Goal: Contribute content: Contribute content

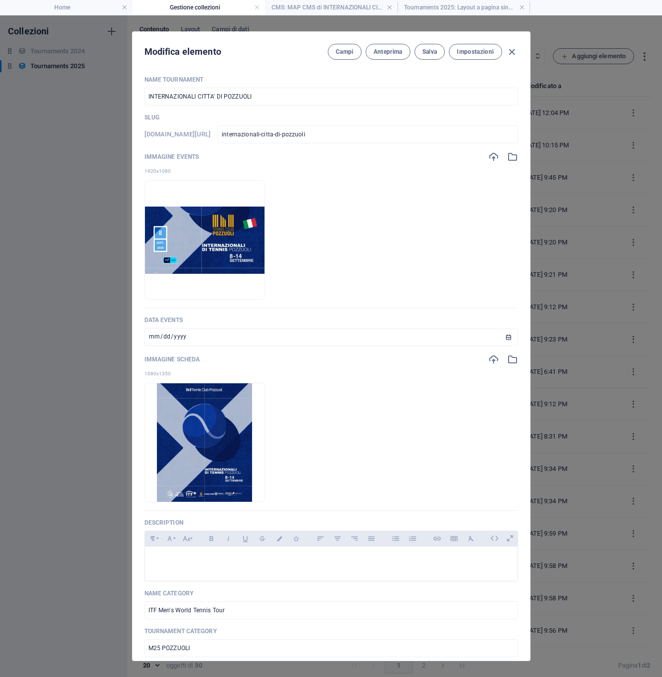
scroll to position [756, 0]
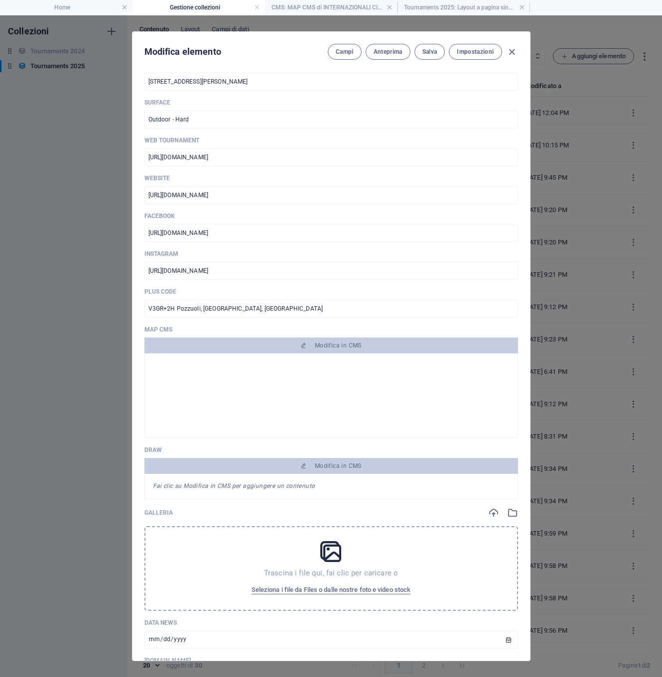
click at [603, 11] on ul "Home Gestione collezioni CMS: MAP CMS di INTERNAZIONALI CITTA' DI PO... Tournam…" at bounding box center [331, 7] width 662 height 15
click at [80, 101] on div "Modifica elemento Campi Anteprima Salva Impostazioni NAME TOURNAMENT INTERNAZIO…" at bounding box center [331, 346] width 662 height 662
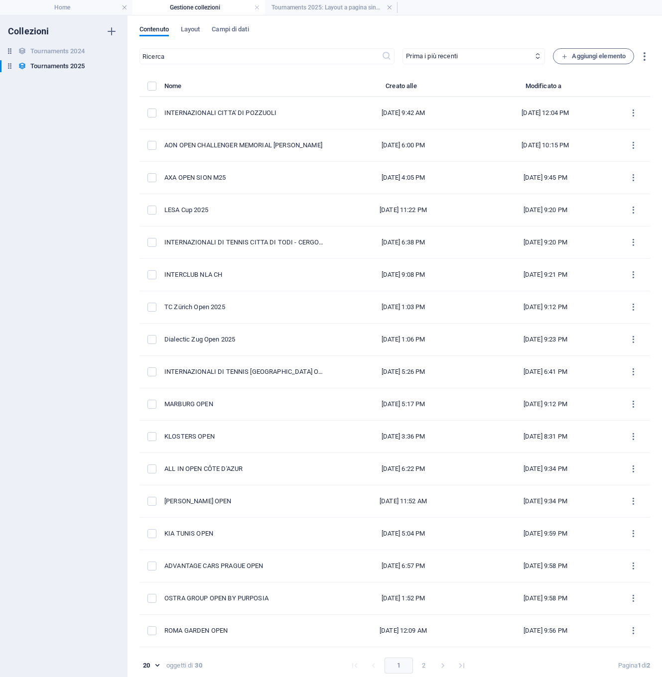
type input "internazionali-citta-di-pozzuoli"
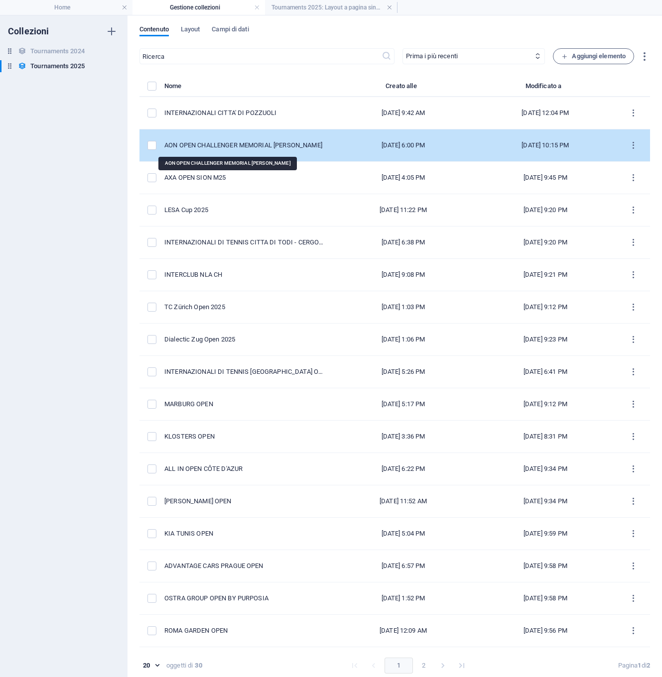
click at [206, 144] on div "AON OPEN CHALLENGER MEMORIAL [PERSON_NAME]" at bounding box center [244, 145] width 160 height 9
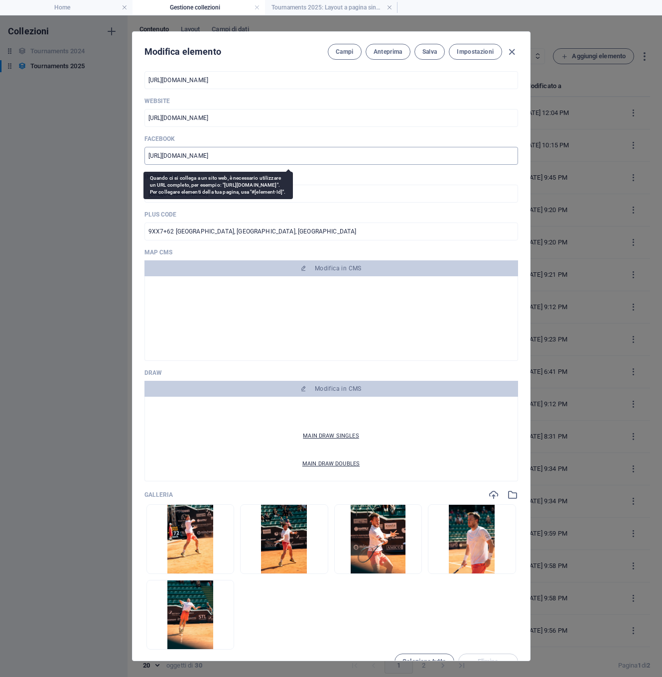
scroll to position [109, 0]
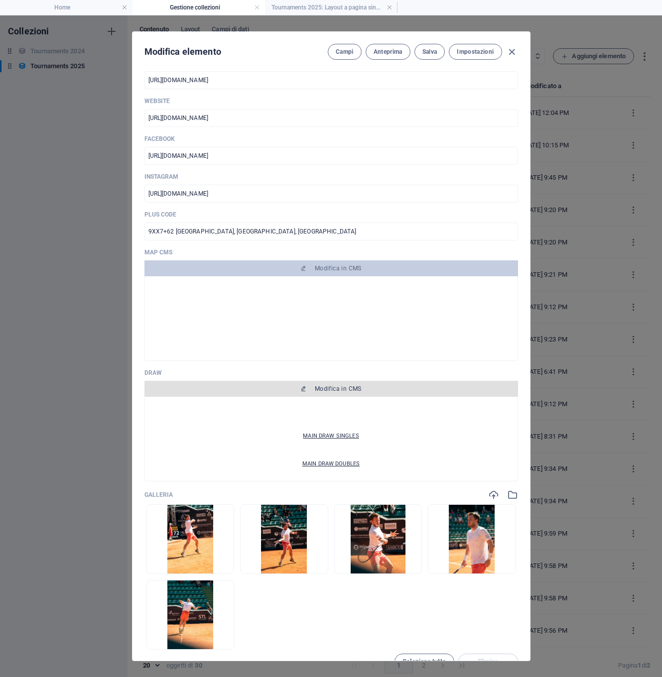
click at [278, 391] on span "Modifica in CMS" at bounding box center [331, 389] width 366 height 8
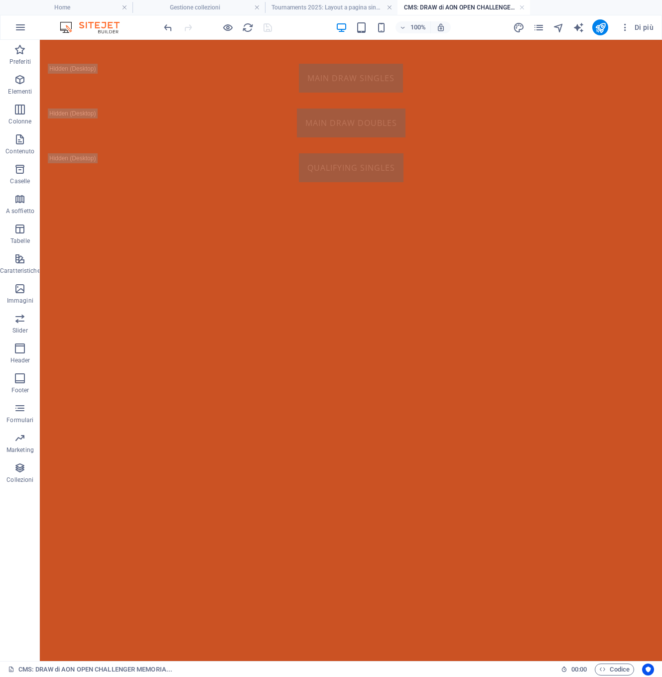
scroll to position [0, 0]
click at [99, 45] on icon at bounding box center [98, 46] width 5 height 10
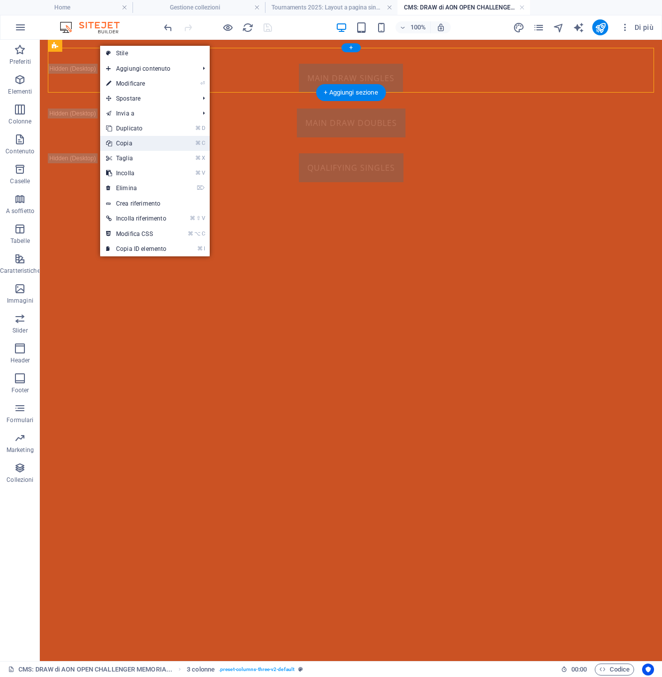
click at [118, 144] on link "⌘ C Copia" at bounding box center [136, 143] width 72 height 15
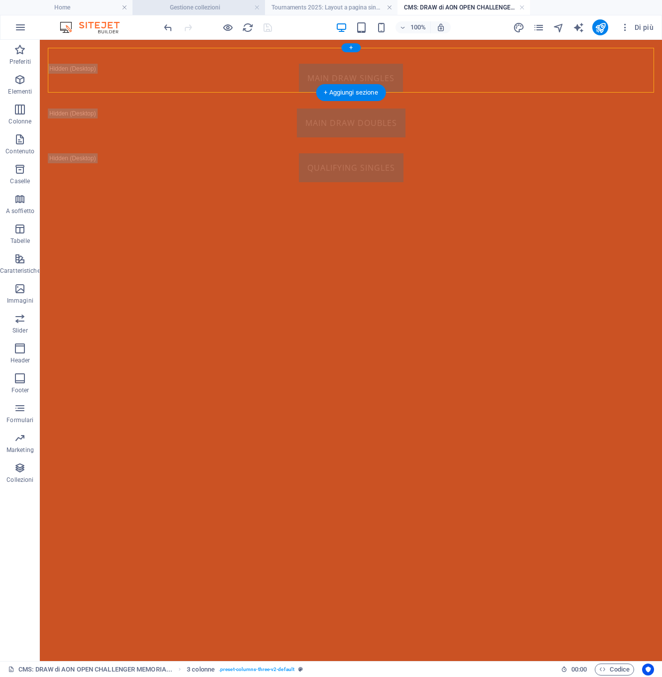
click at [216, 9] on h4 "Gestione collezioni" at bounding box center [199, 7] width 133 height 11
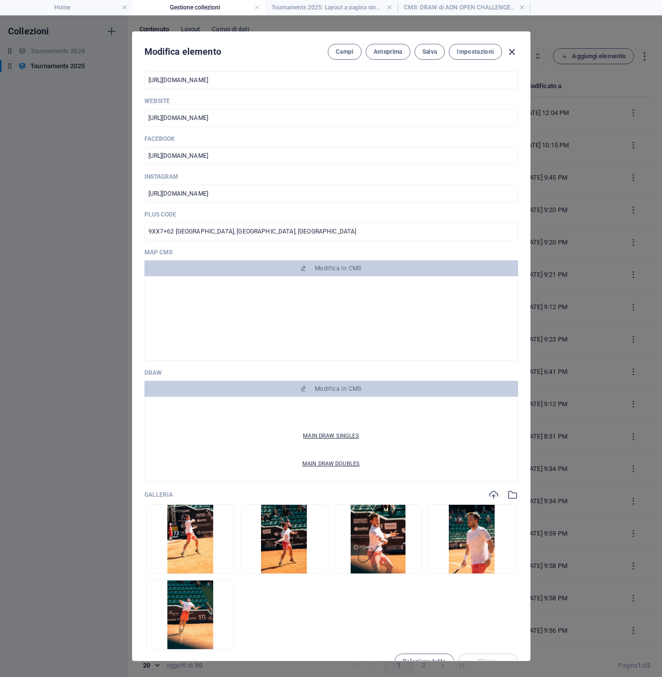
click at [511, 52] on icon "button" at bounding box center [511, 51] width 11 height 11
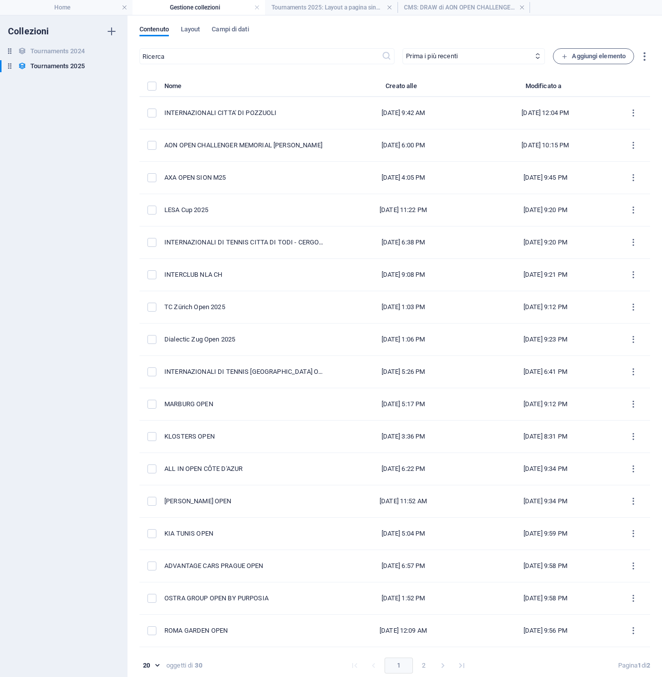
type input "[DATE]"
type input "aon-open-challenger-memorial-[PERSON_NAME][GEOGRAPHIC_DATA]"
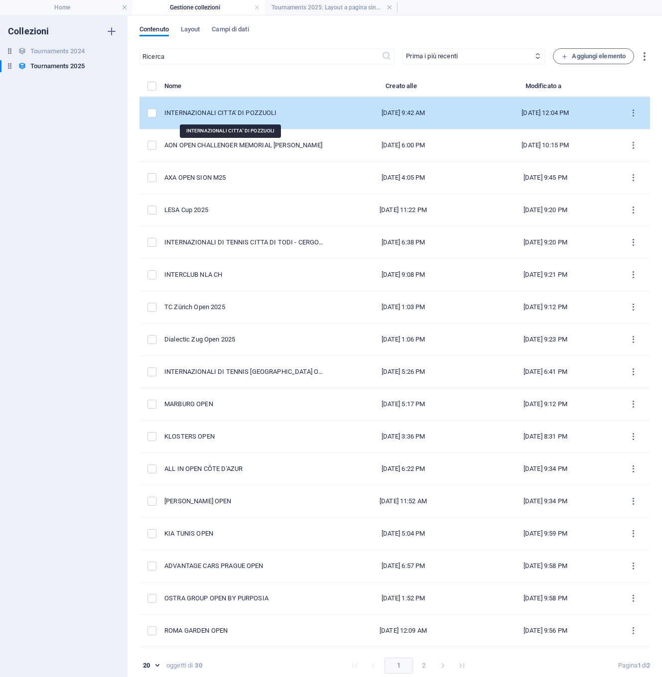
click at [240, 113] on div "INTERNAZIONALI CITTA' DI POZZUOLI" at bounding box center [244, 113] width 160 height 9
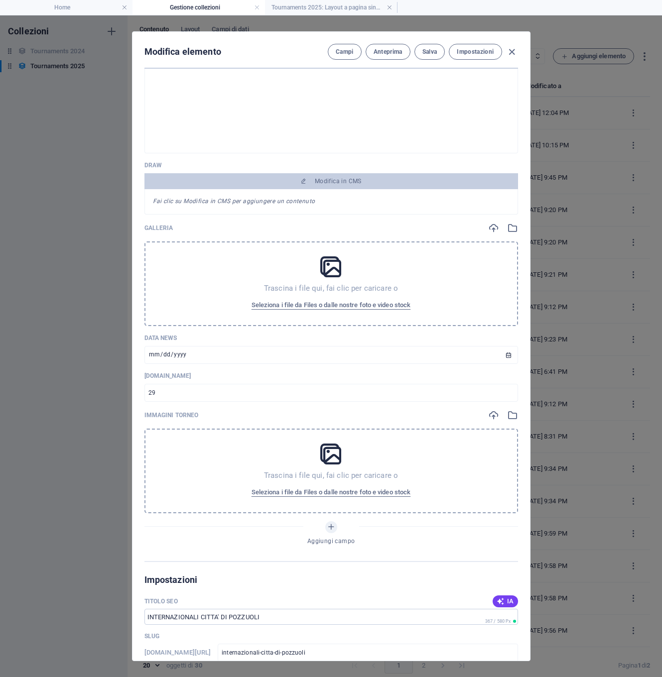
scroll to position [1035, 0]
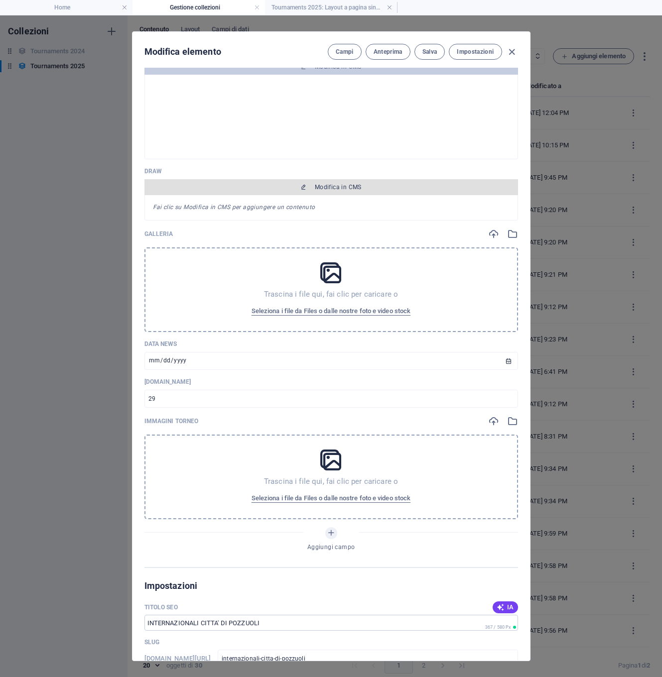
click at [294, 187] on span "Modifica in CMS" at bounding box center [331, 187] width 366 height 8
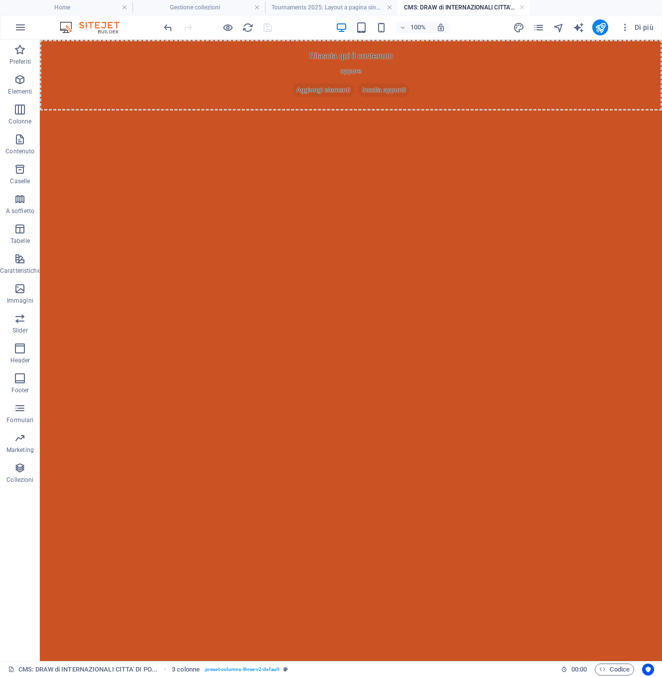
scroll to position [0, 0]
click at [50, 46] on div "Rilascia qui il contenuto oppure Aggiungi elementi Incolla appunti" at bounding box center [351, 75] width 622 height 71
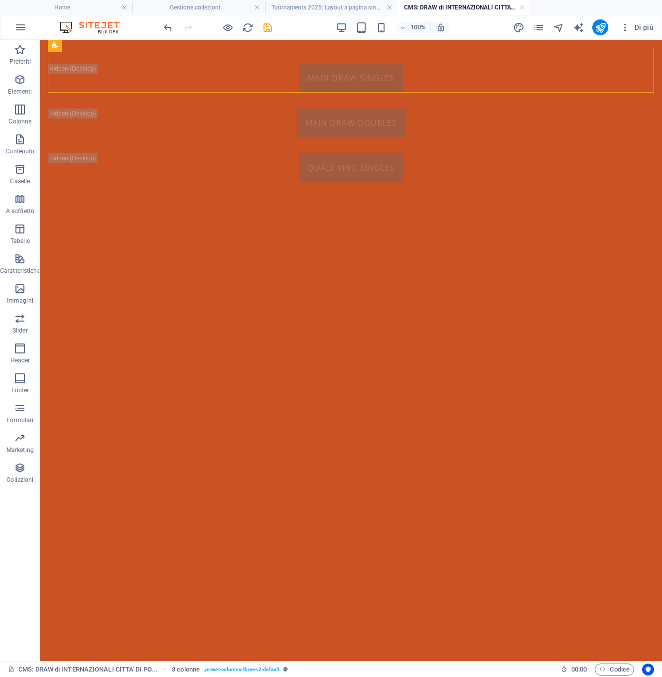
click at [75, 149] on html "MAIN DRAW SINGLES MAIN DRAW DOUBLES QUALIFYING SINGLES" at bounding box center [351, 115] width 622 height 150
click at [266, 29] on icon "save" at bounding box center [267, 27] width 11 height 11
click at [172, 143] on html "MAIN DRAW SINGLES MAIN DRAW DOUBLES QUALIFYING SINGLES" at bounding box center [351, 115] width 622 height 150
click at [196, 5] on h4 "Gestione collezioni" at bounding box center [199, 7] width 133 height 11
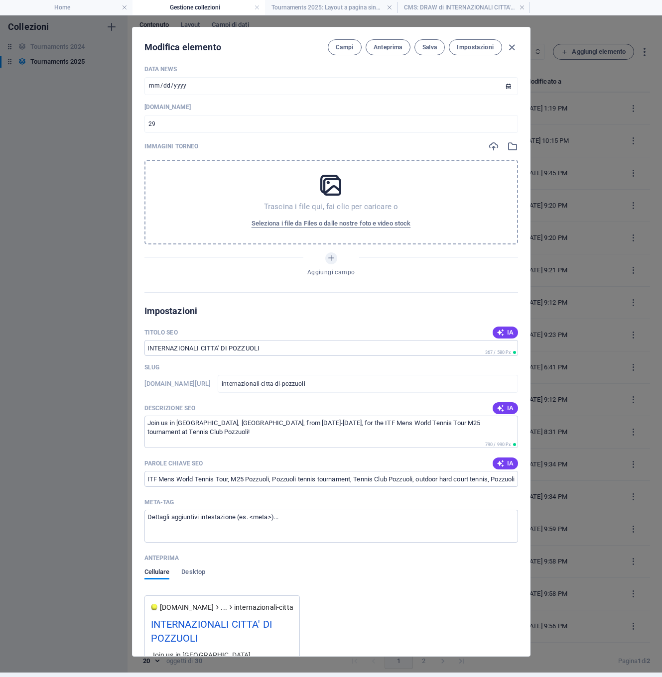
scroll to position [1570, 0]
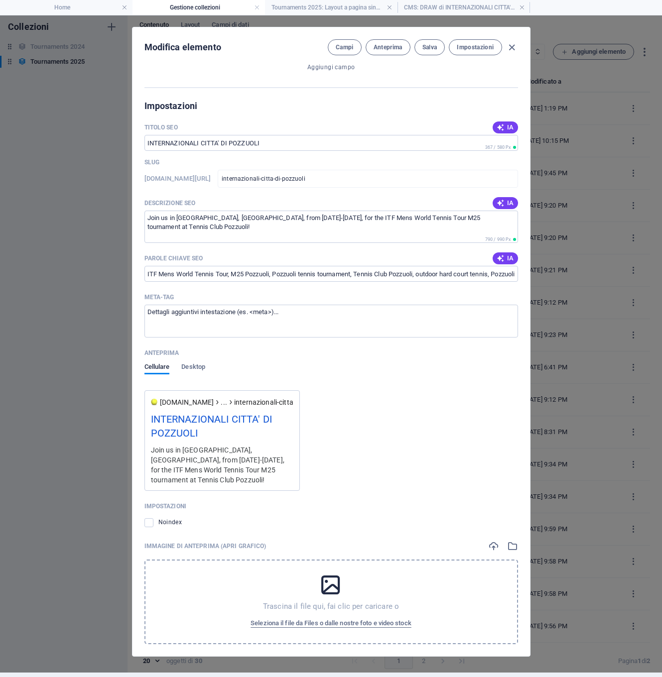
click at [510, 541] on icon "button" at bounding box center [512, 546] width 11 height 11
click at [510, 537] on body "[DOMAIN_NAME] Home Gestione collezioni Tournaments 2025: Layout a pagina singol…" at bounding box center [331, 338] width 662 height 677
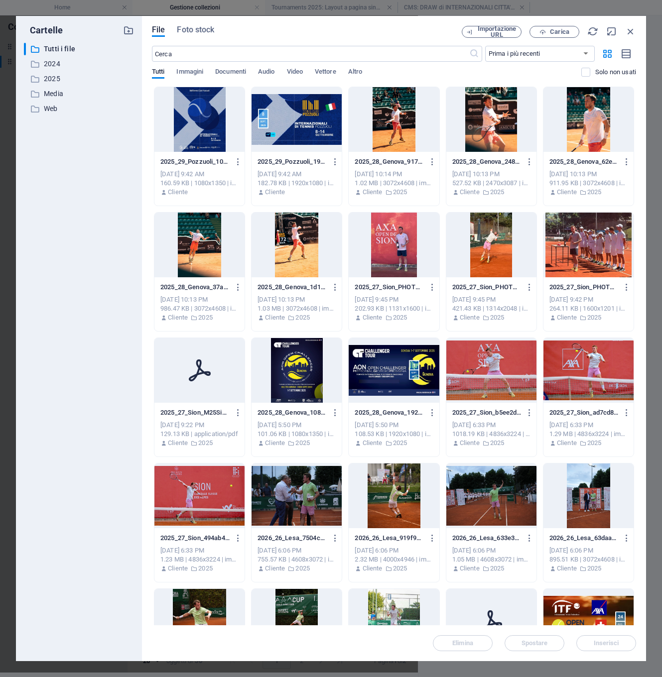
click at [216, 128] on div at bounding box center [199, 119] width 90 height 65
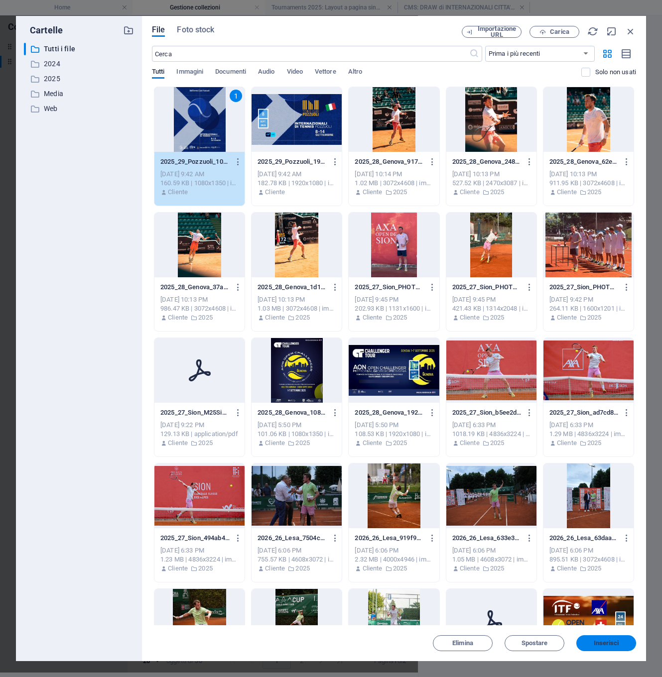
click at [601, 643] on span "Inserisci" at bounding box center [606, 644] width 25 height 6
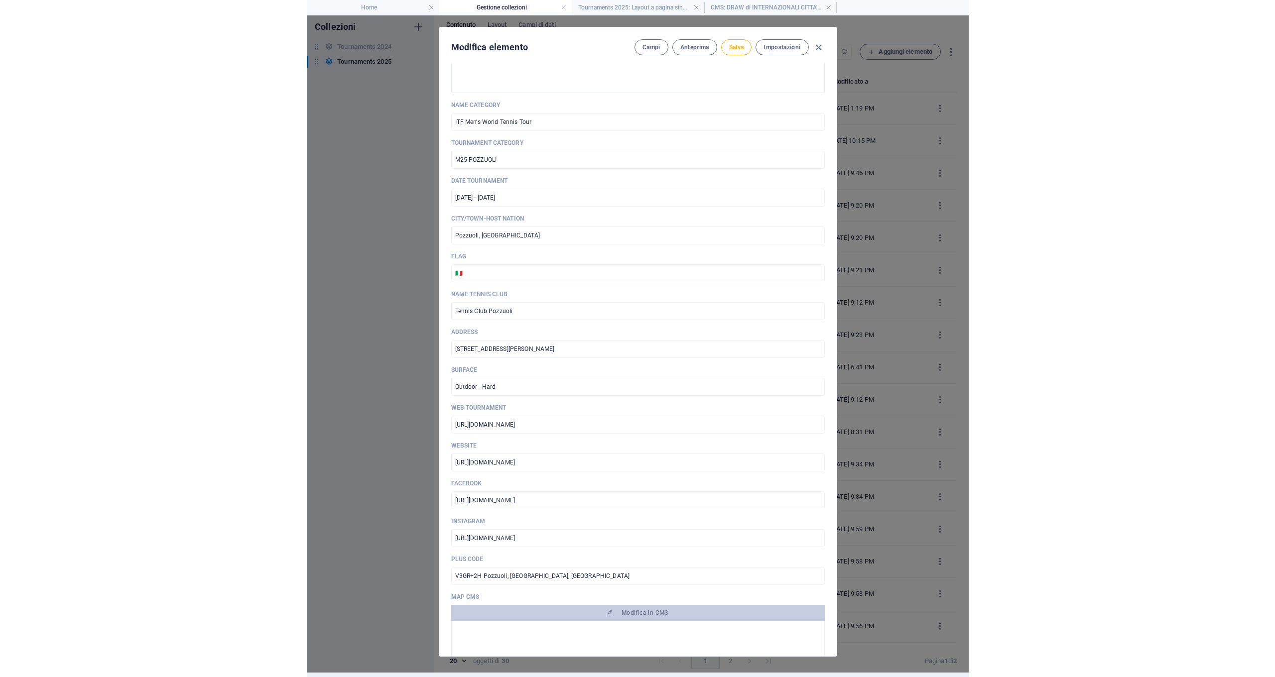
scroll to position [382, 0]
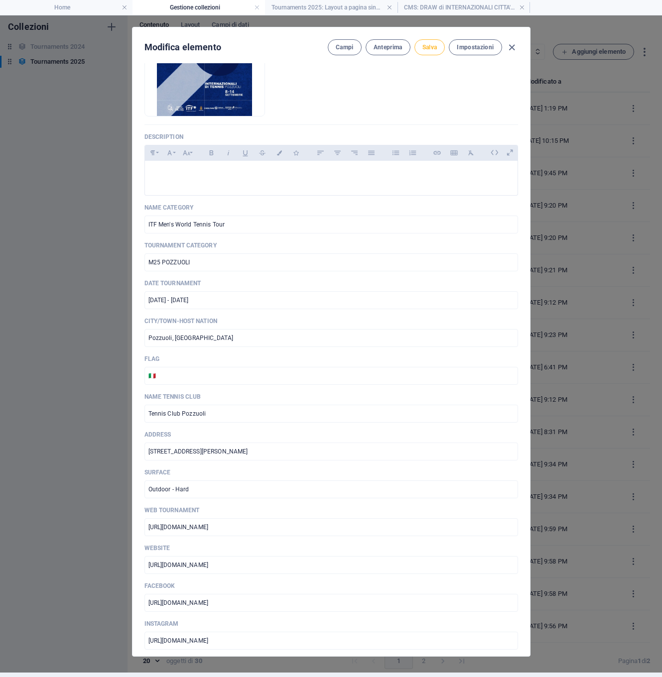
click at [433, 48] on span "Salva" at bounding box center [429, 47] width 15 height 8
click at [513, 48] on icon "button" at bounding box center [511, 47] width 11 height 11
type input "internazionali-citta-di-pozzuoli"
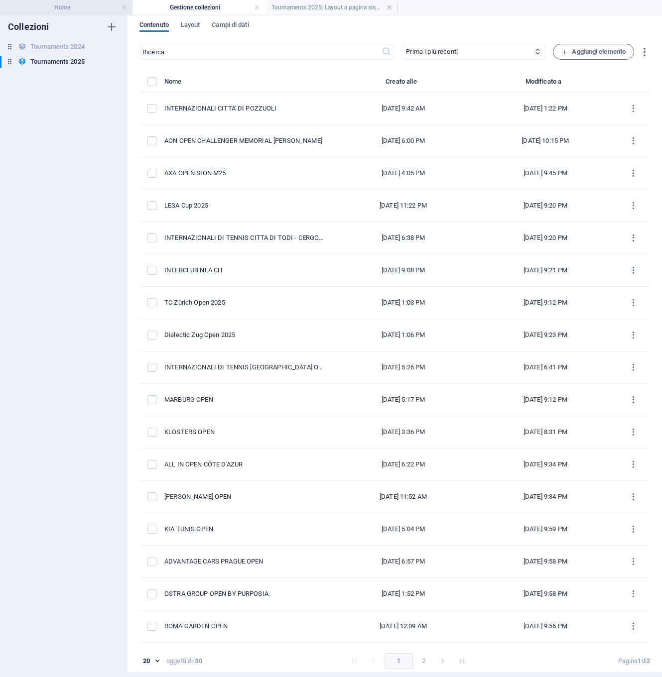
click at [82, 8] on h4 "Home" at bounding box center [66, 7] width 133 height 11
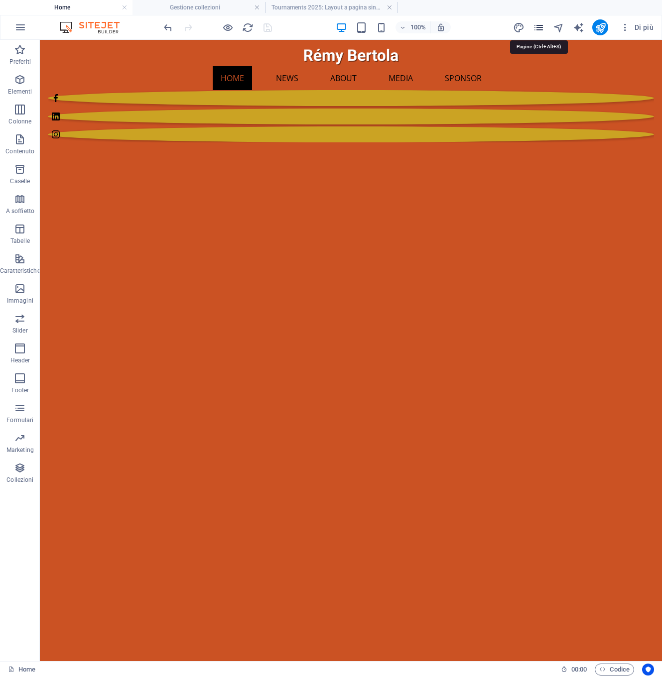
click at [539, 28] on icon "pages" at bounding box center [538, 27] width 11 height 11
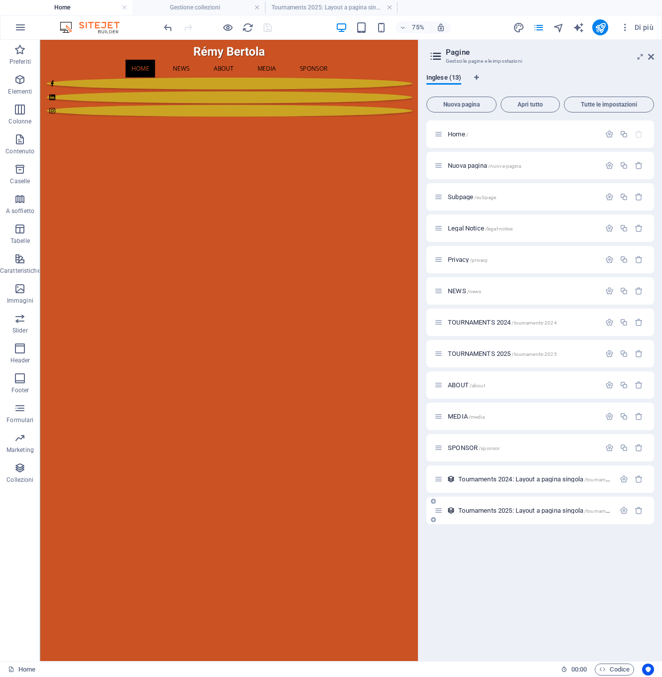
click at [470, 513] on span "Tournaments 2025: Layout a pagina singola /tournaments-2025-elemento" at bounding box center [554, 510] width 193 height 7
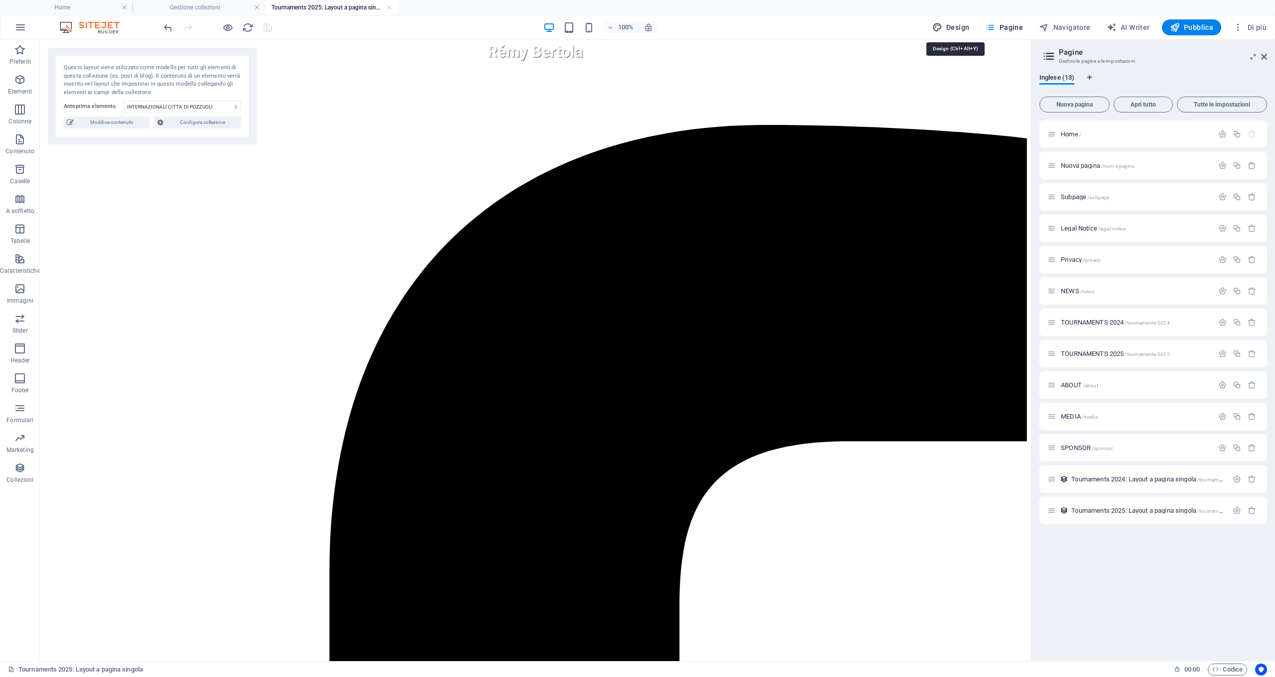
click at [662, 28] on span "Design" at bounding box center [951, 27] width 37 height 10
select select "700"
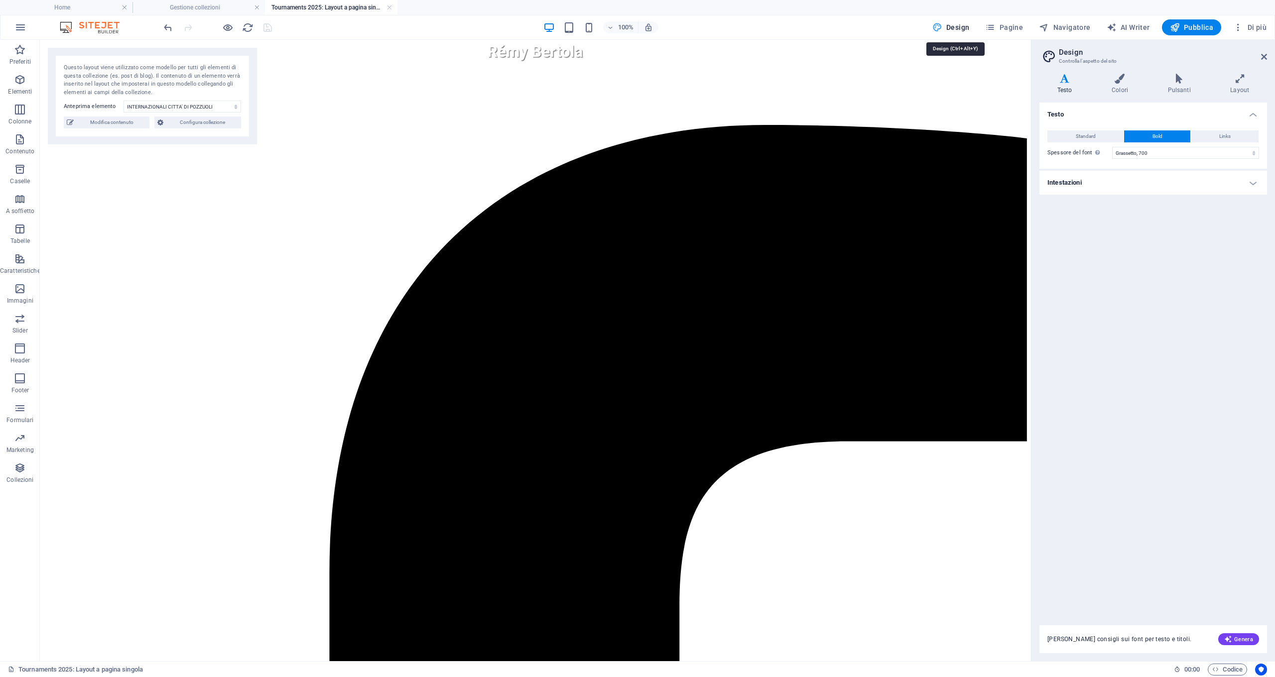
click at [662, 27] on span "Design" at bounding box center [951, 27] width 37 height 10
click at [662, 82] on icon at bounding box center [1065, 79] width 50 height 10
click at [662, 138] on span "Standard" at bounding box center [1086, 137] width 20 height 12
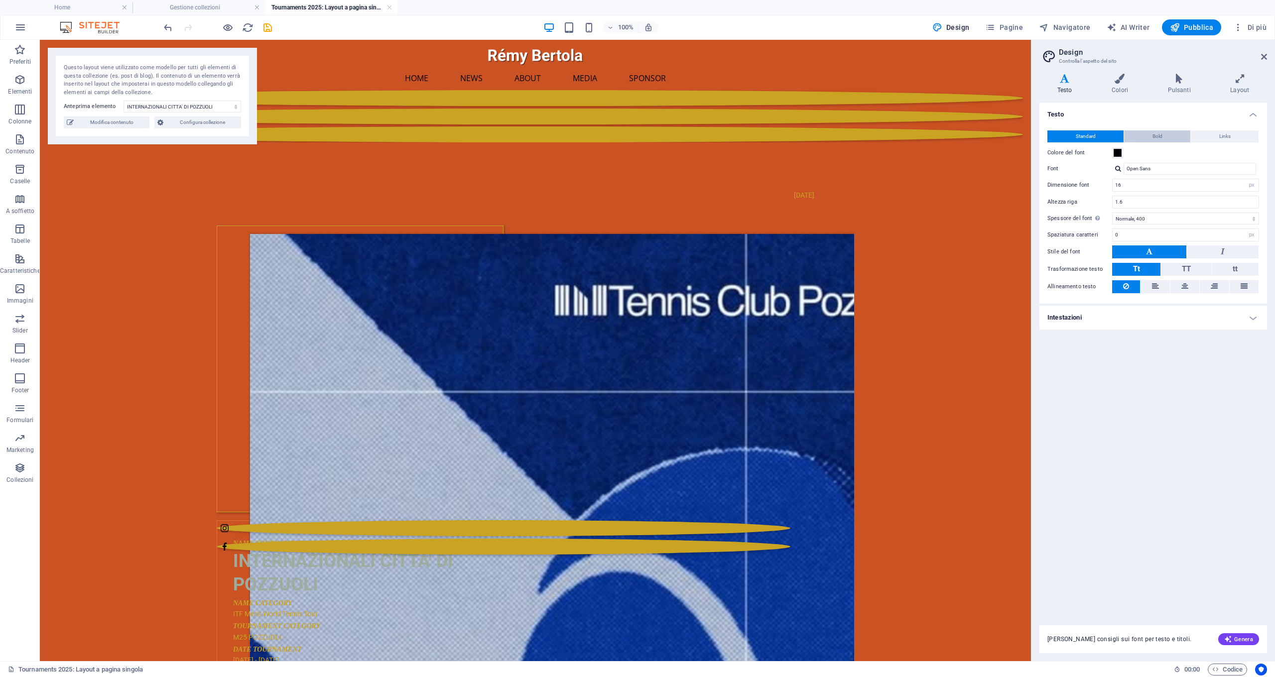
click at [662, 134] on span "Bold" at bounding box center [1158, 137] width 10 height 12
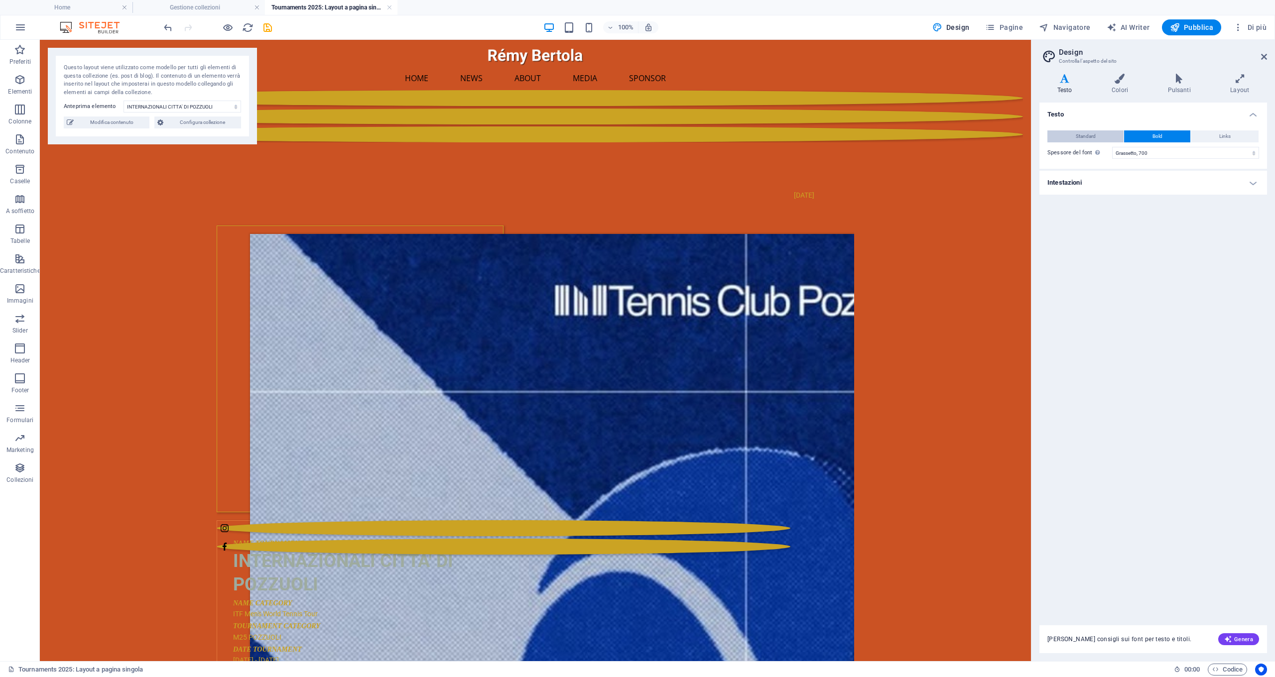
click at [662, 133] on span "Standard" at bounding box center [1086, 137] width 20 height 12
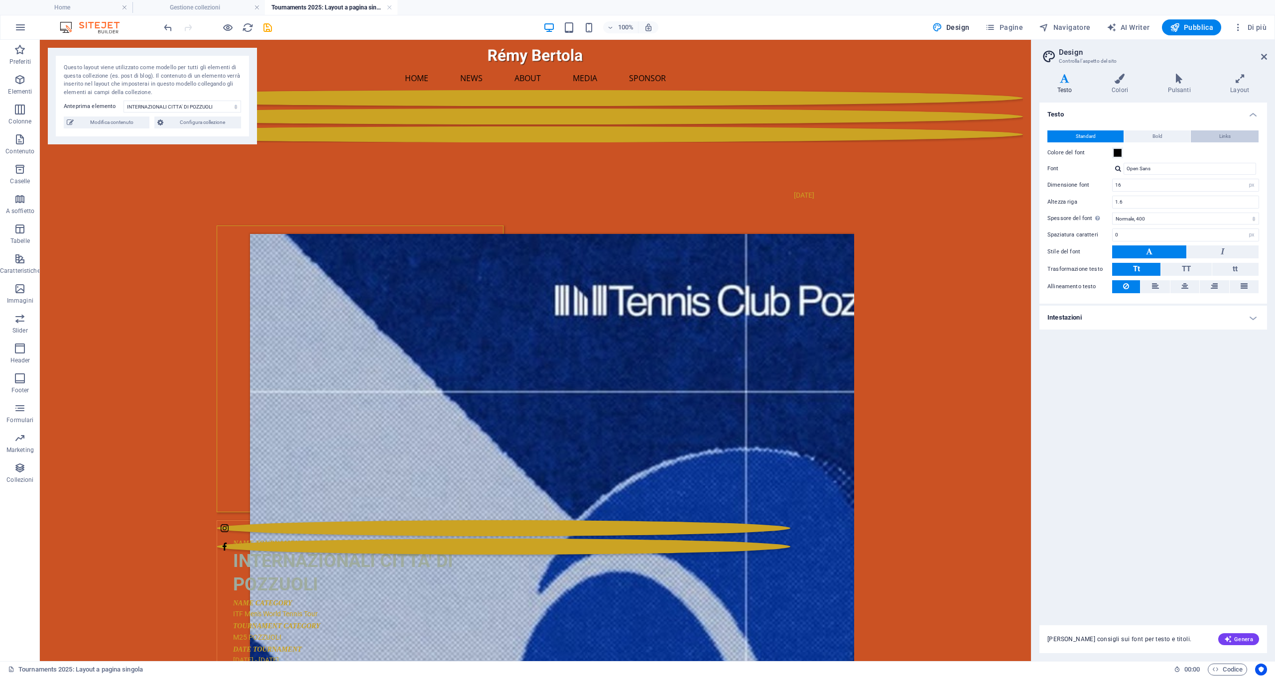
click at [662, 136] on span "Links" at bounding box center [1224, 137] width 11 height 12
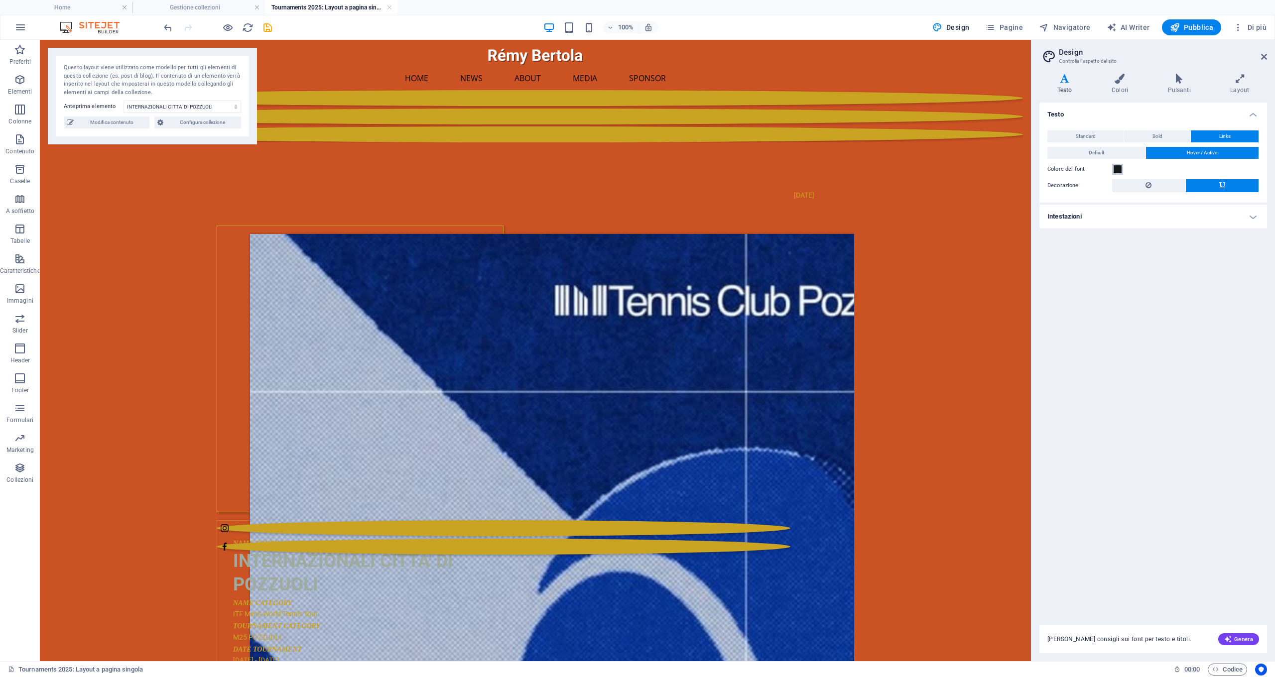
click at [662, 169] on span at bounding box center [1118, 169] width 8 height 8
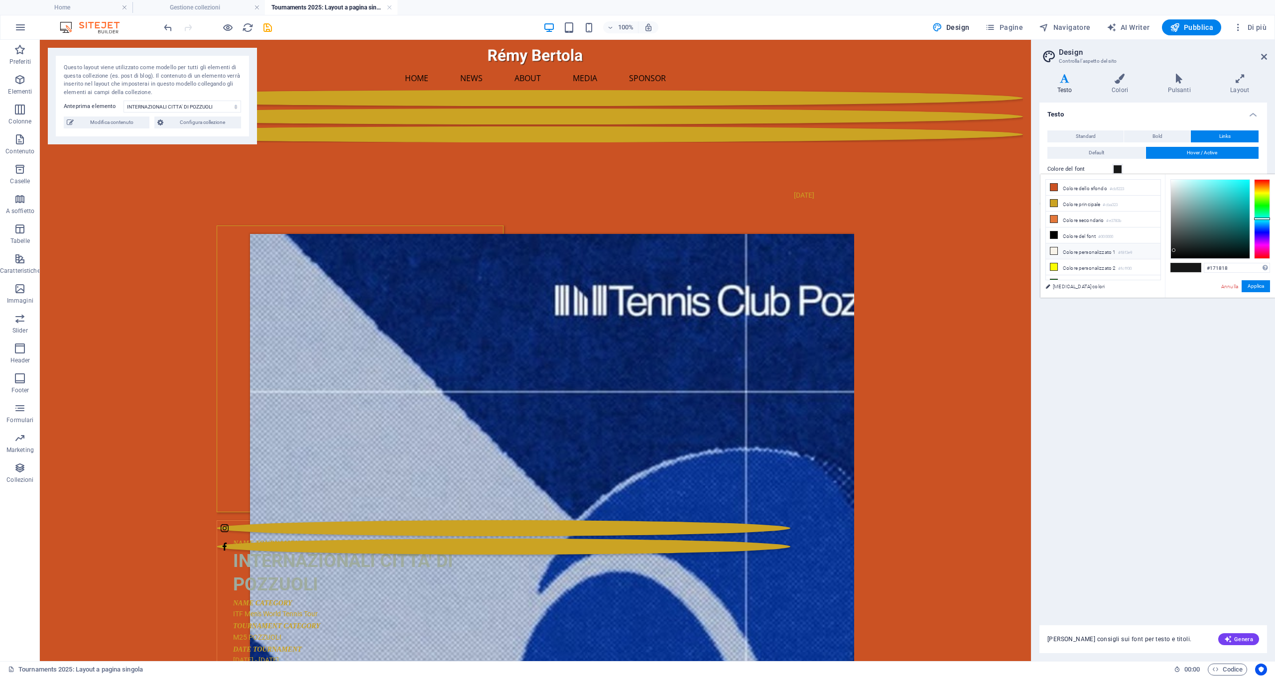
scroll to position [27, 0]
click at [662, 274] on icon at bounding box center [1054, 271] width 7 height 7
type input "#3c638e"
click at [662, 285] on button "Applica" at bounding box center [1256, 286] width 28 height 12
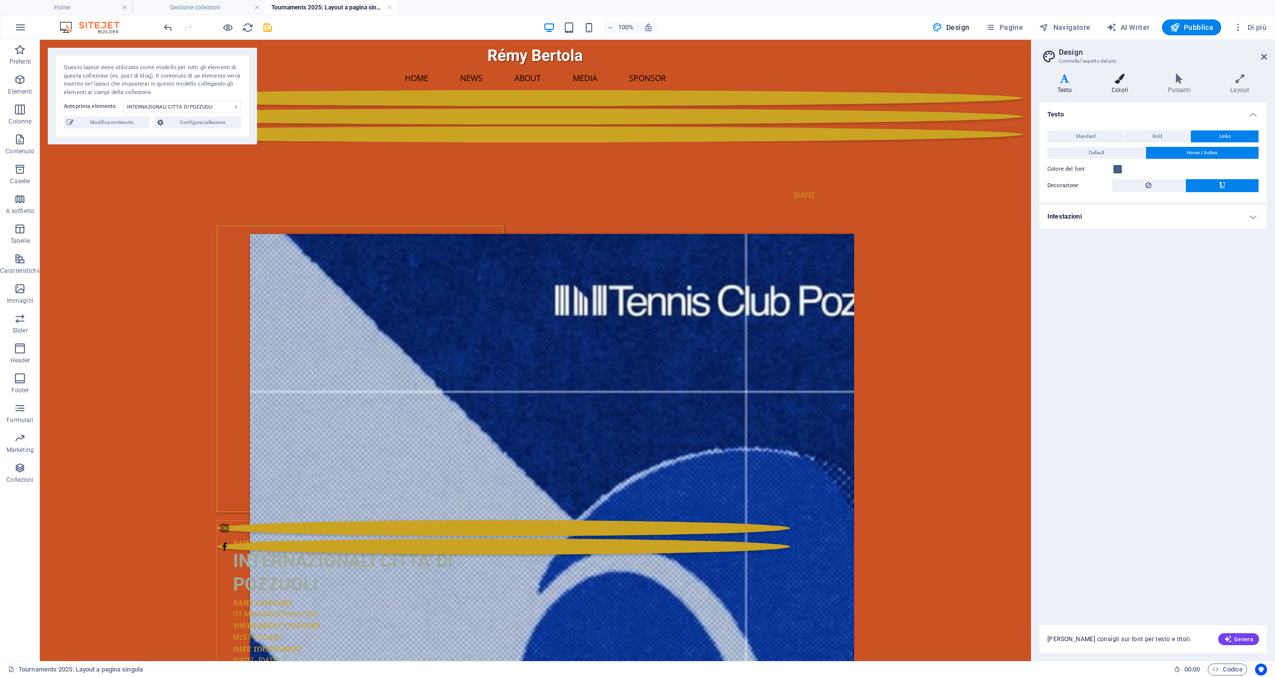
click at [662, 82] on icon at bounding box center [1120, 79] width 52 height 10
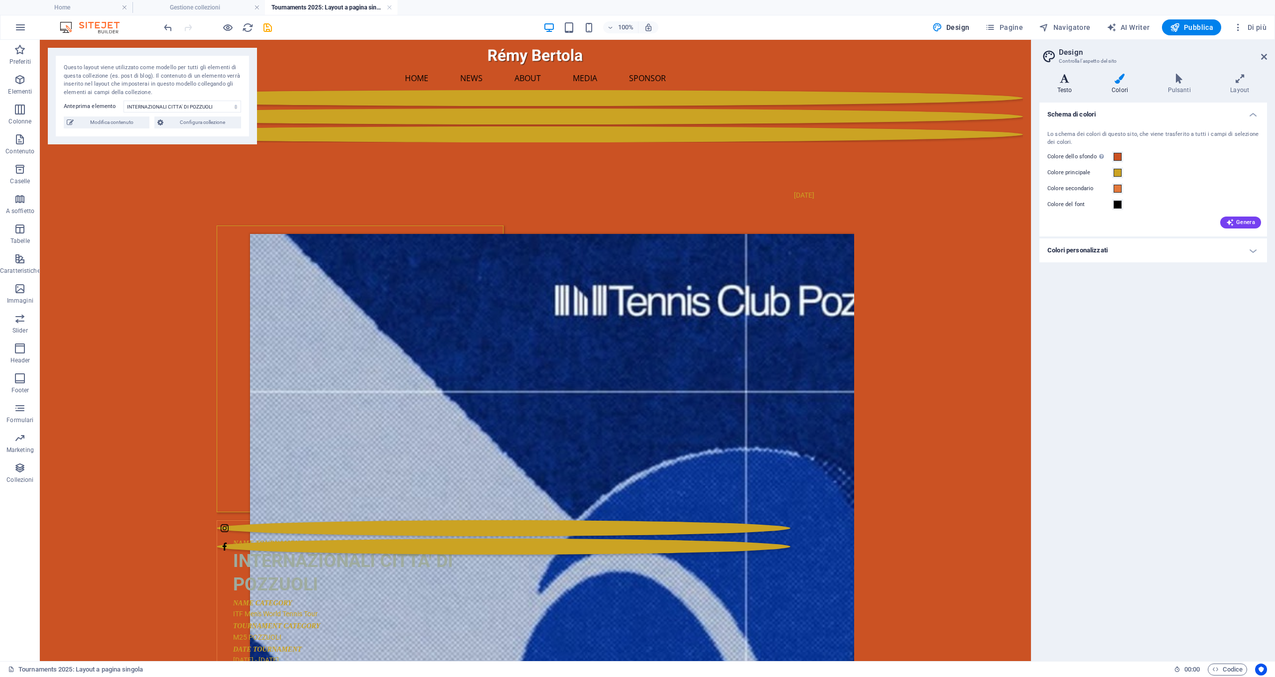
click at [662, 88] on h4 "Testo" at bounding box center [1067, 84] width 54 height 21
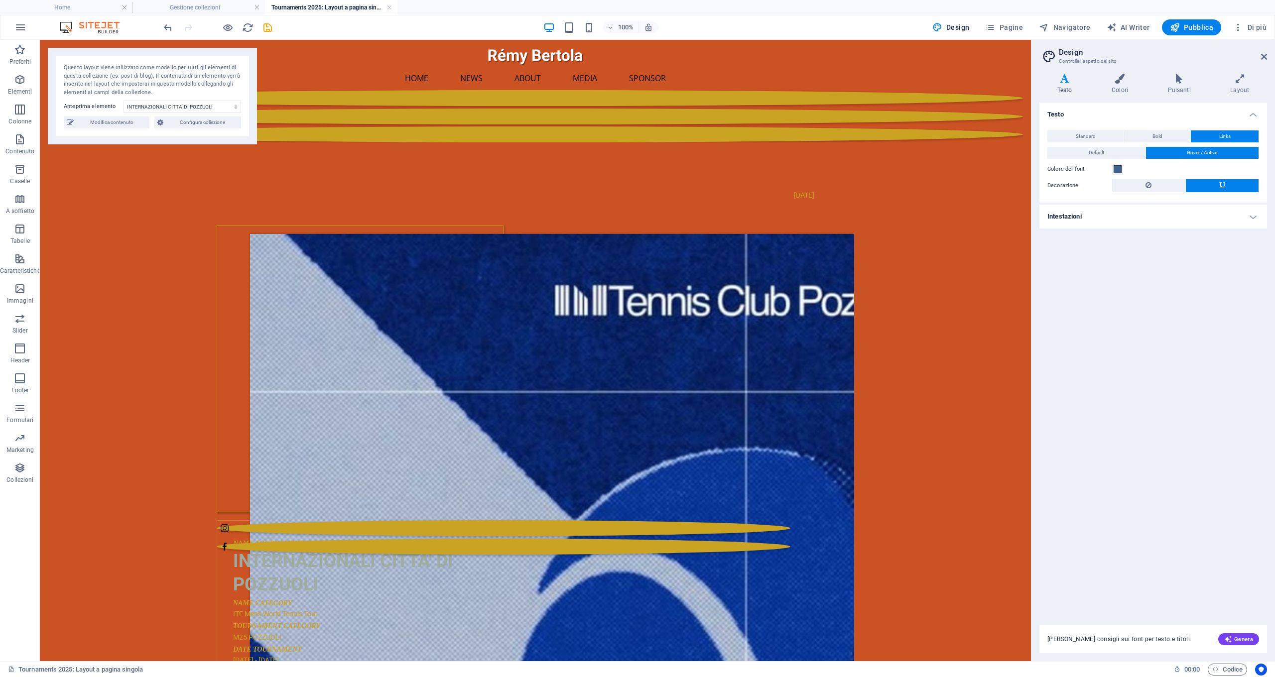
click at [662, 217] on h4 "Intestazioni" at bounding box center [1154, 217] width 228 height 24
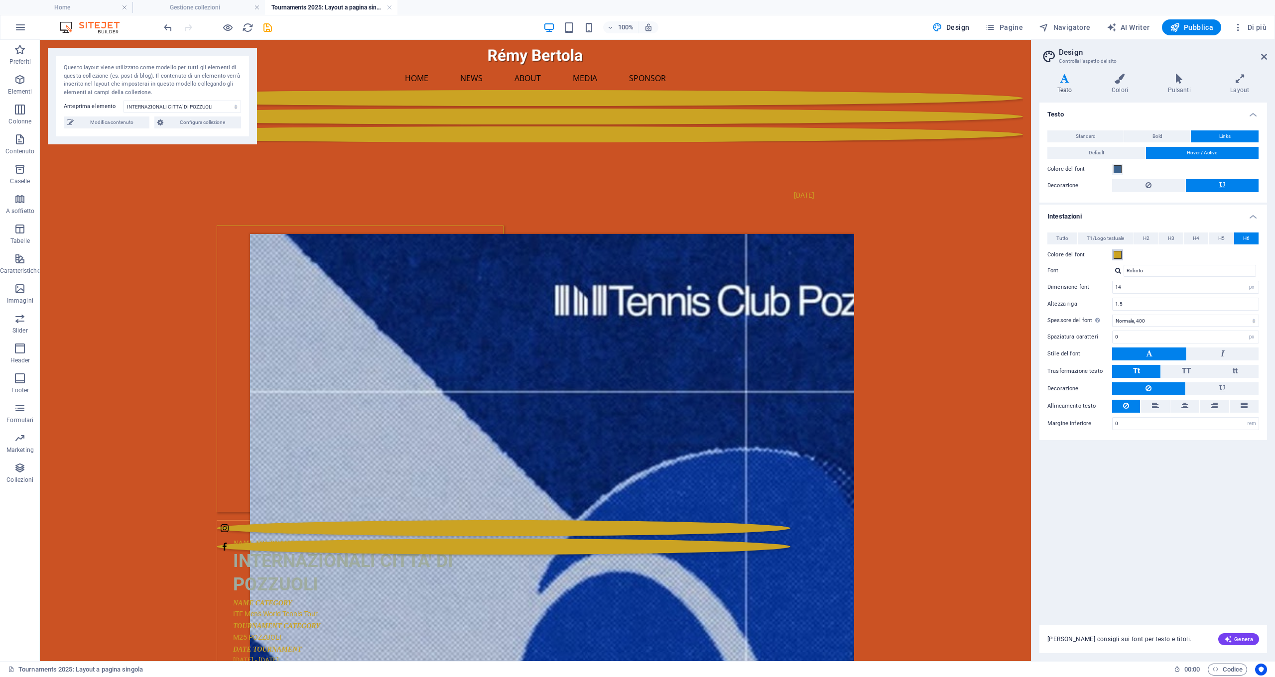
click at [662, 256] on span at bounding box center [1118, 255] width 8 height 8
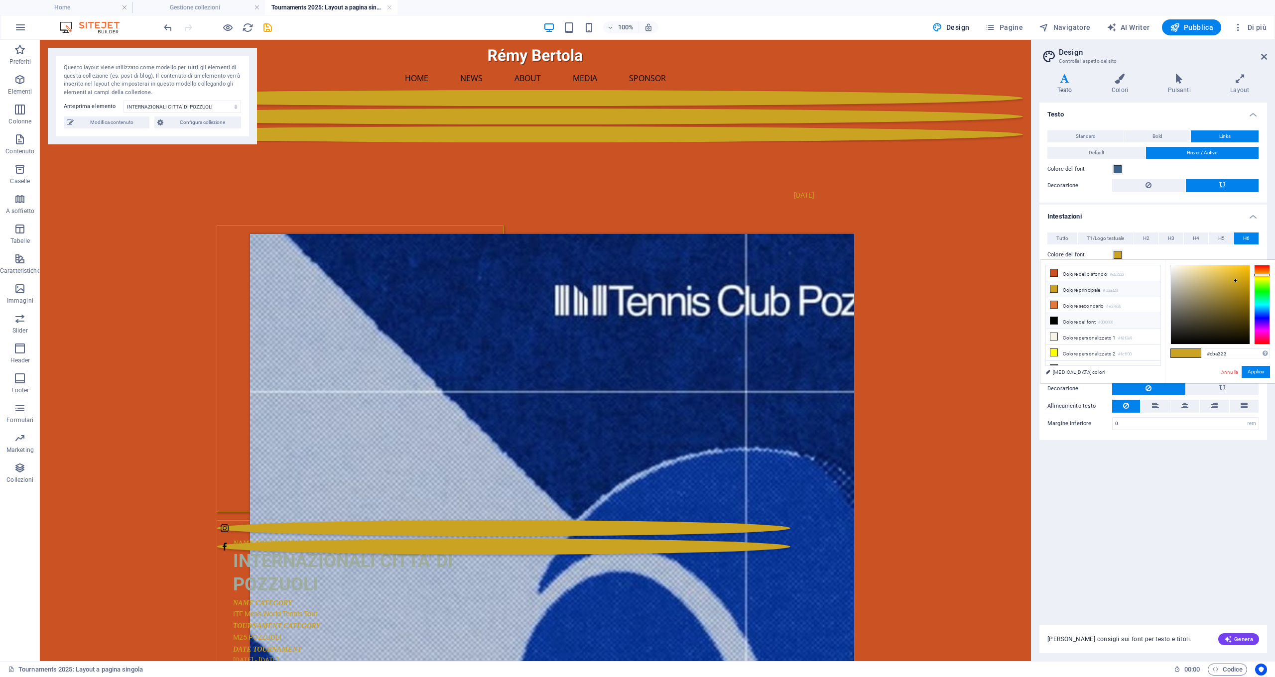
click at [662, 322] on icon at bounding box center [1054, 320] width 7 height 7
type input "#000000"
click at [662, 372] on button "Applica" at bounding box center [1256, 372] width 28 height 12
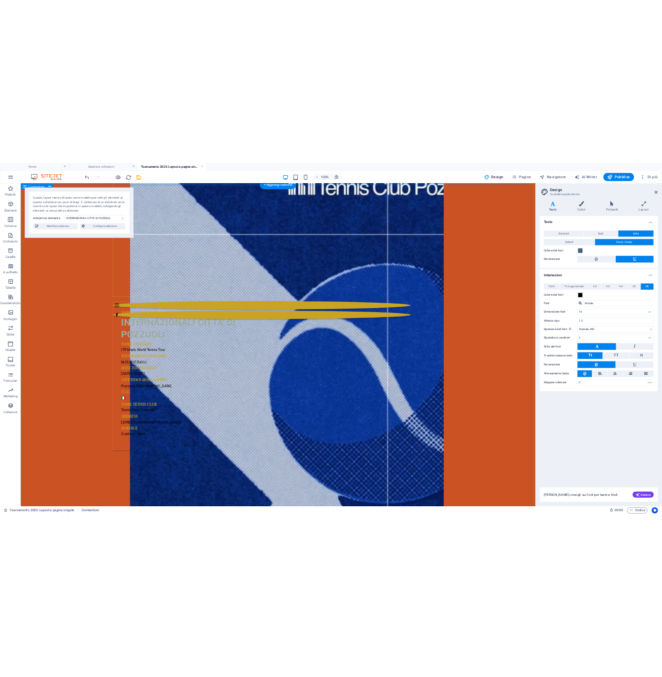
scroll to position [0, 0]
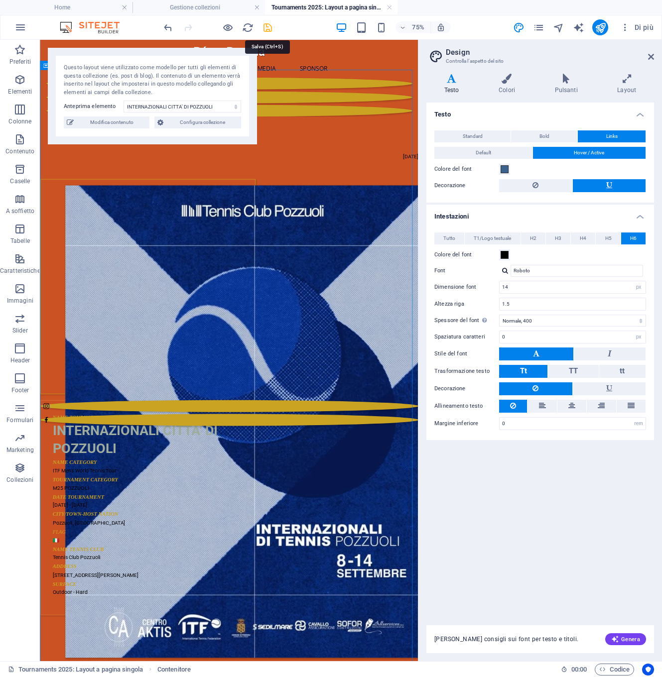
click at [268, 27] on icon "save" at bounding box center [267, 27] width 11 height 11
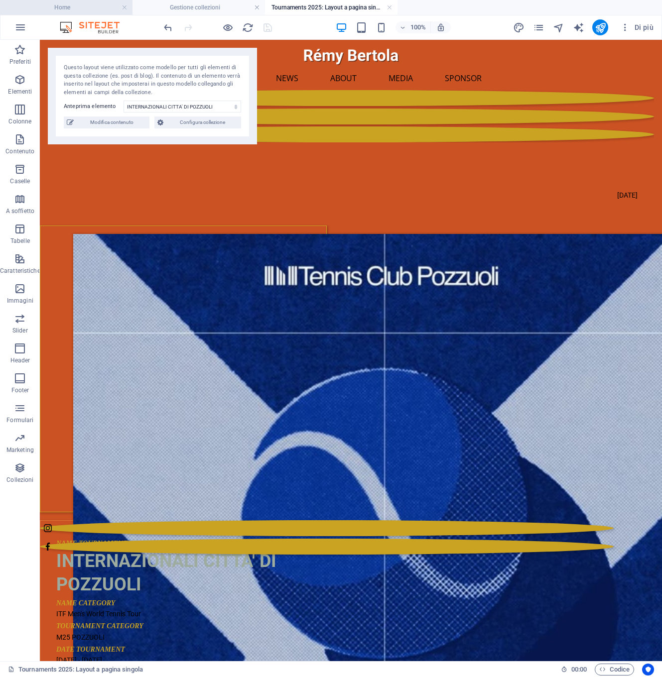
click at [102, 9] on h4 "Home" at bounding box center [66, 7] width 133 height 11
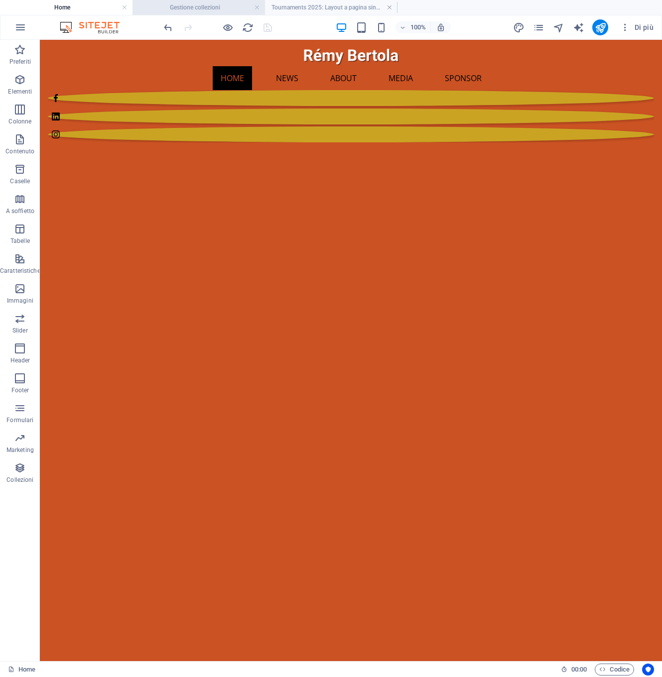
click at [231, 8] on h4 "Gestione collezioni" at bounding box center [199, 7] width 133 height 11
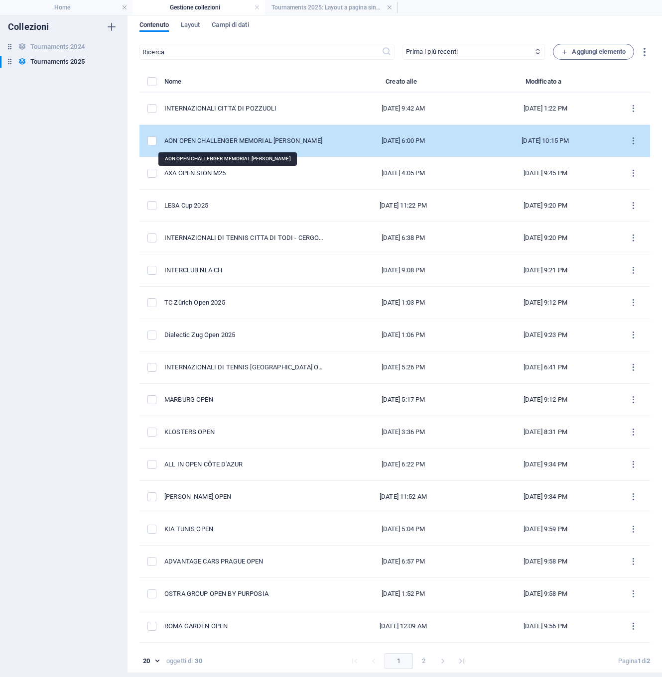
click at [213, 141] on div "AON OPEN CHALLENGER MEMORIAL [PERSON_NAME]" at bounding box center [244, 140] width 160 height 9
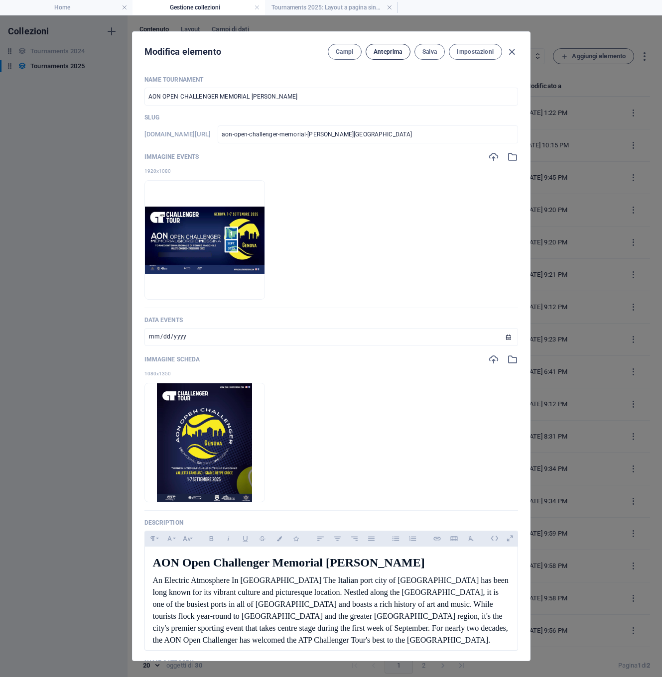
click at [393, 54] on span "Anteprima" at bounding box center [388, 52] width 29 height 8
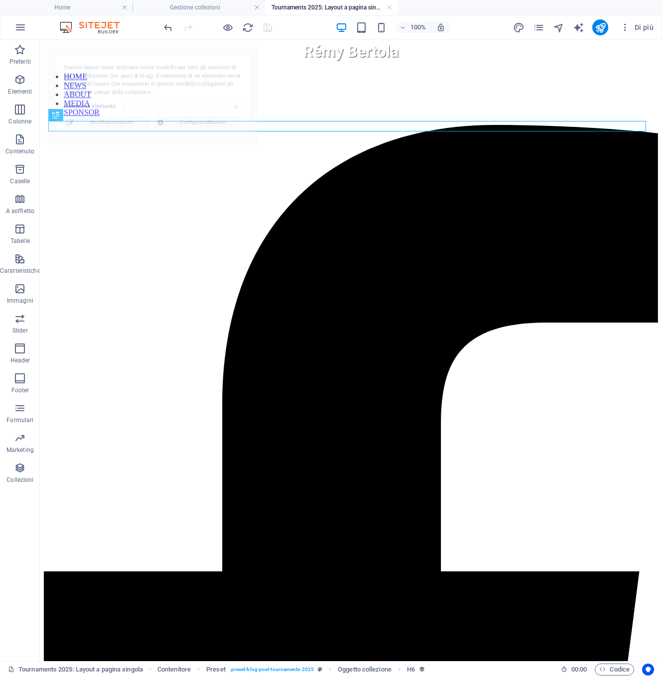
select select "68b471867afc0ab58a06e4f2"
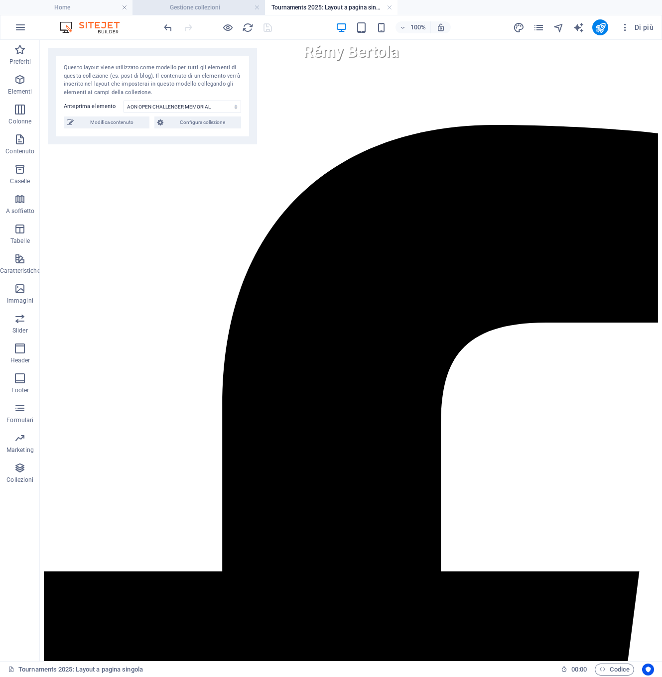
click at [175, 8] on h4 "Gestione collezioni" at bounding box center [199, 7] width 133 height 11
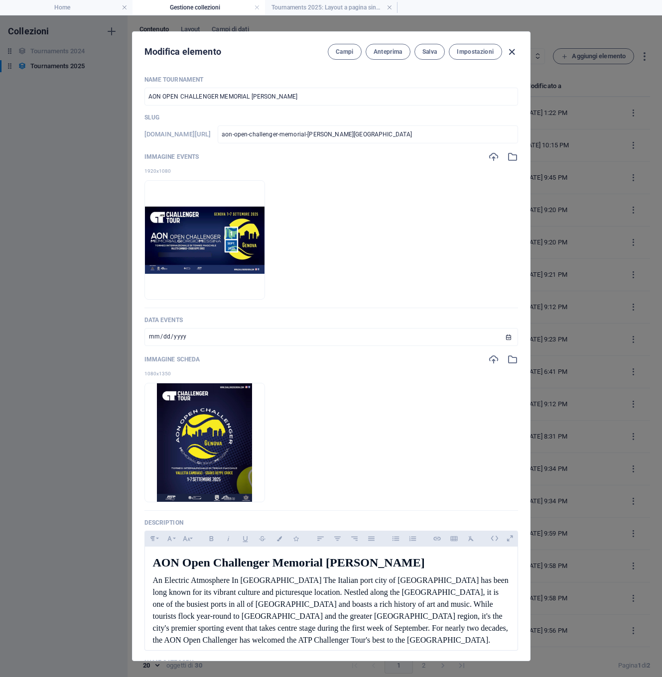
click at [511, 54] on icon "button" at bounding box center [511, 51] width 11 height 11
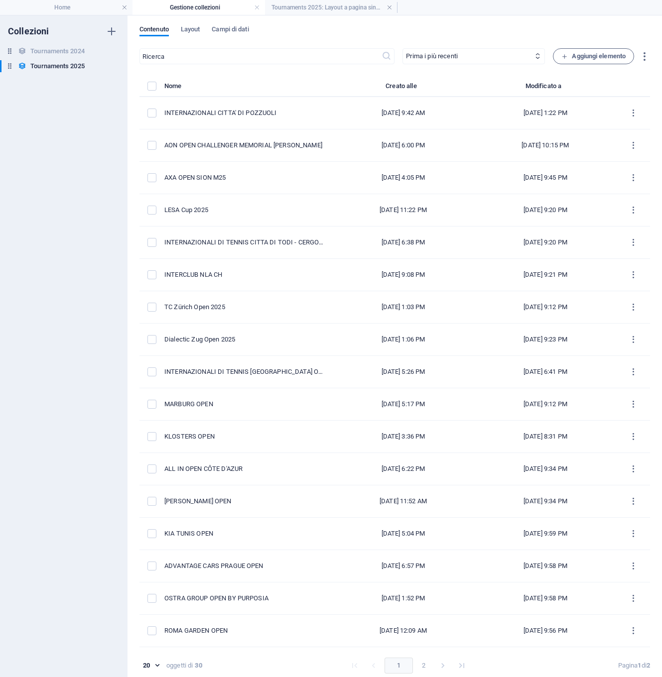
type input "[DATE]"
type input "aon-open-challenger-memorial-[PERSON_NAME][GEOGRAPHIC_DATA]"
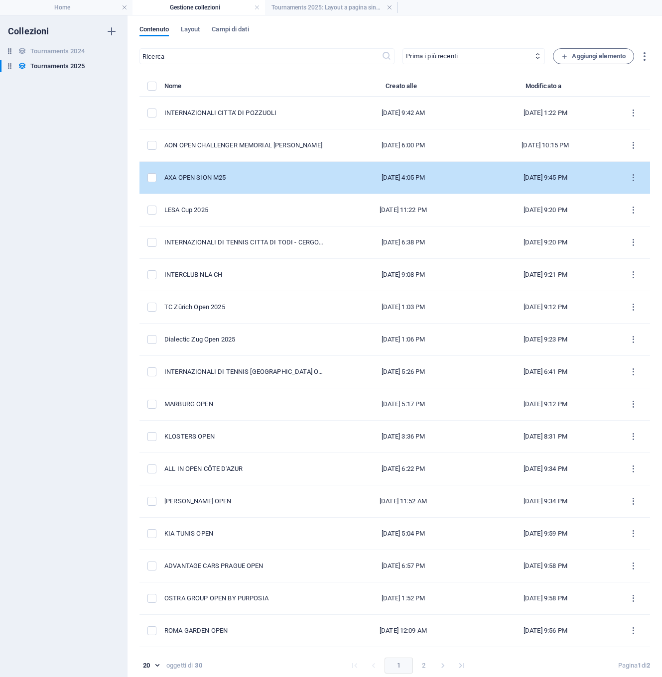
click at [212, 176] on div "AXA OPEN SION M25" at bounding box center [244, 177] width 160 height 9
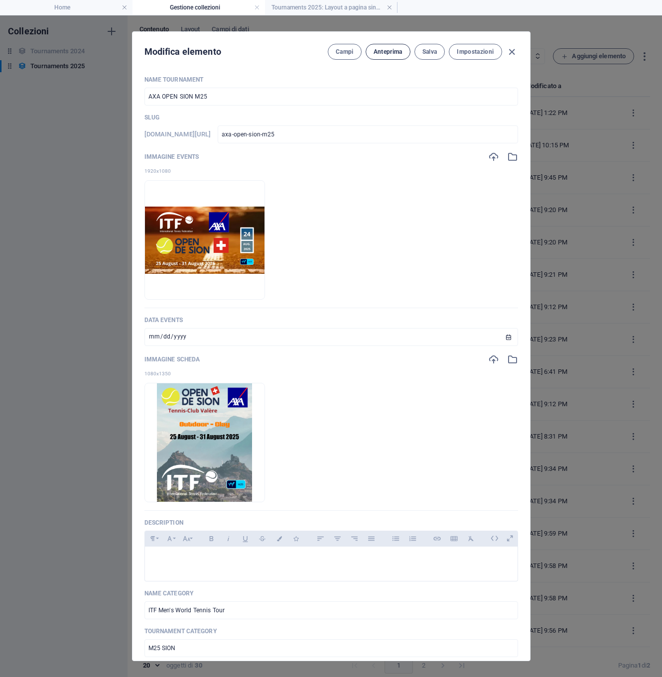
click at [386, 50] on span "Anteprima" at bounding box center [388, 52] width 29 height 8
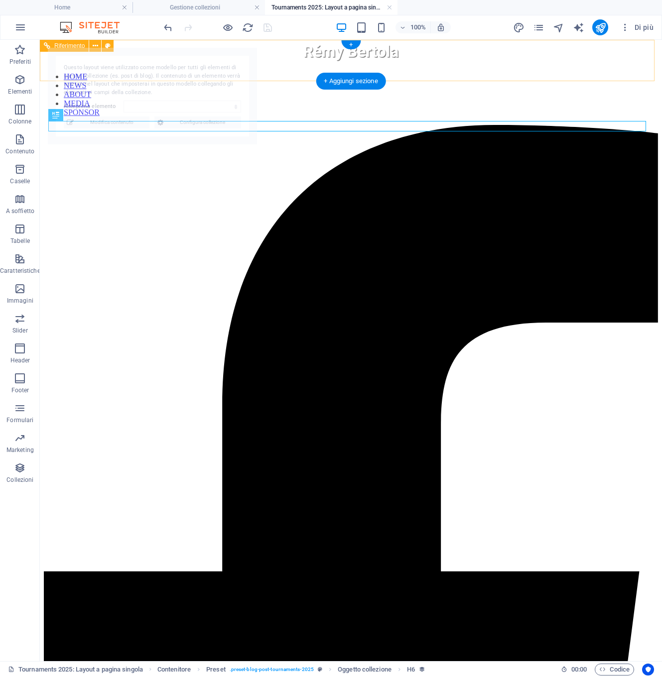
select select "68ab1c0ffae9f4f6f803fdf9"
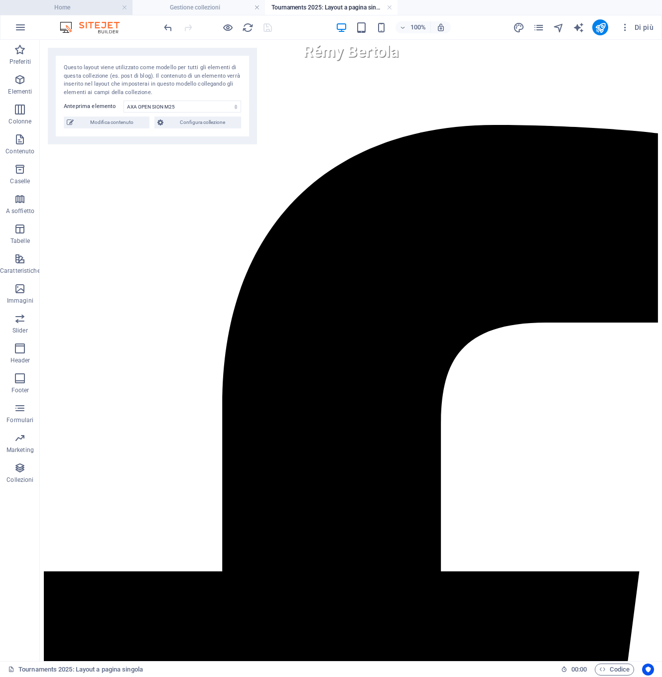
click at [64, 8] on h4 "Home" at bounding box center [66, 7] width 133 height 11
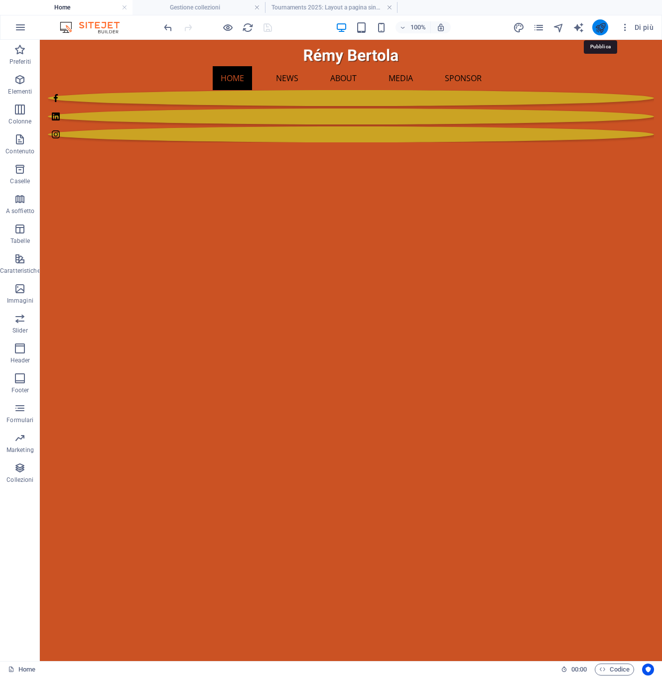
click at [600, 26] on icon "publish" at bounding box center [600, 27] width 11 height 11
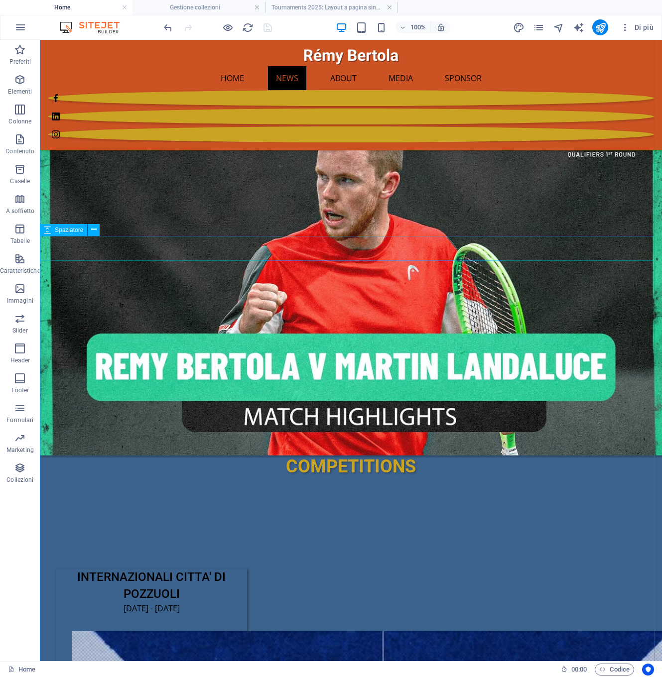
scroll to position [1151, 0]
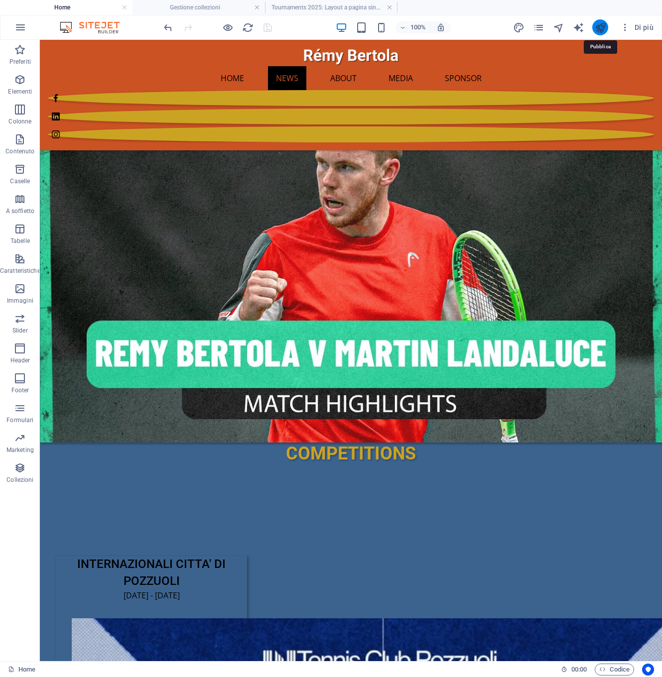
click at [601, 24] on icon "publish" at bounding box center [600, 27] width 11 height 11
click at [524, 466] on div at bounding box center [351, 478] width 622 height 25
